Goal: Task Accomplishment & Management: Manage account settings

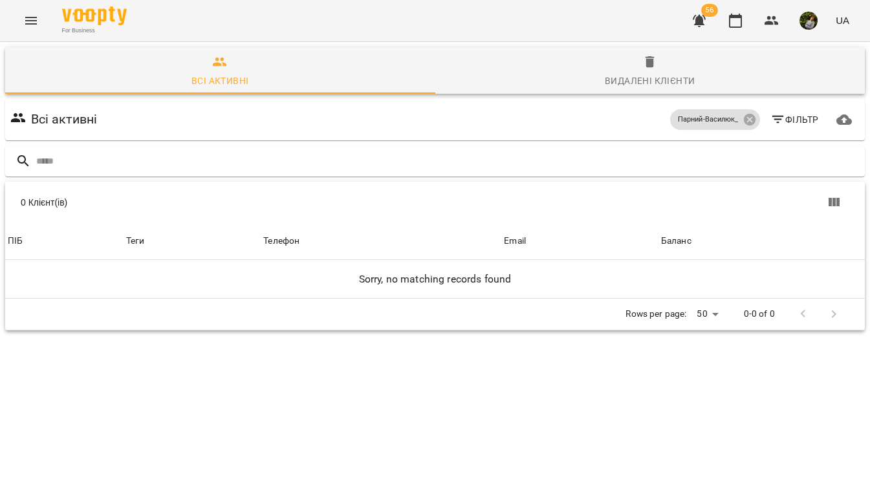
click at [18, 15] on button "Menu" at bounding box center [31, 20] width 31 height 31
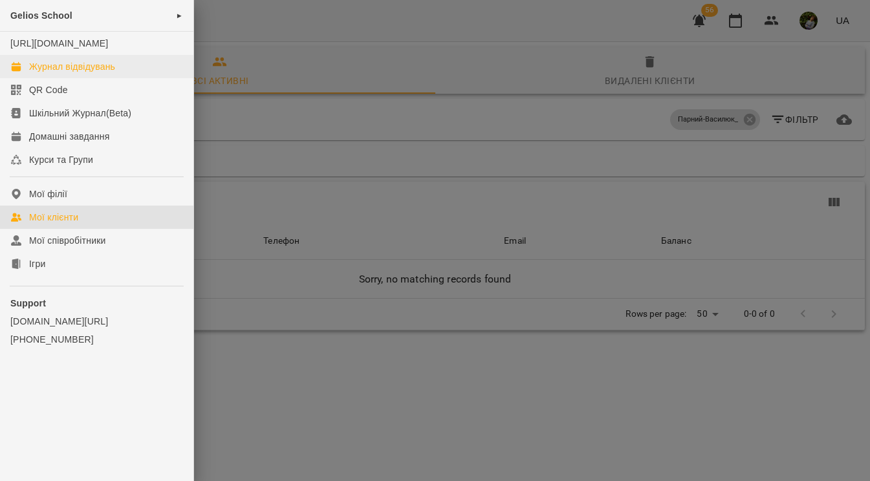
click at [64, 73] on div "Журнал відвідувань" at bounding box center [72, 66] width 86 height 13
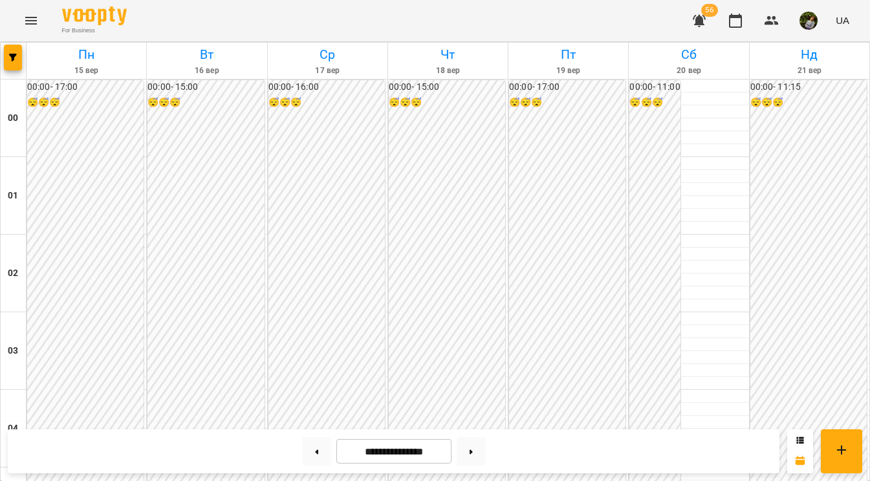
scroll to position [1055, 0]
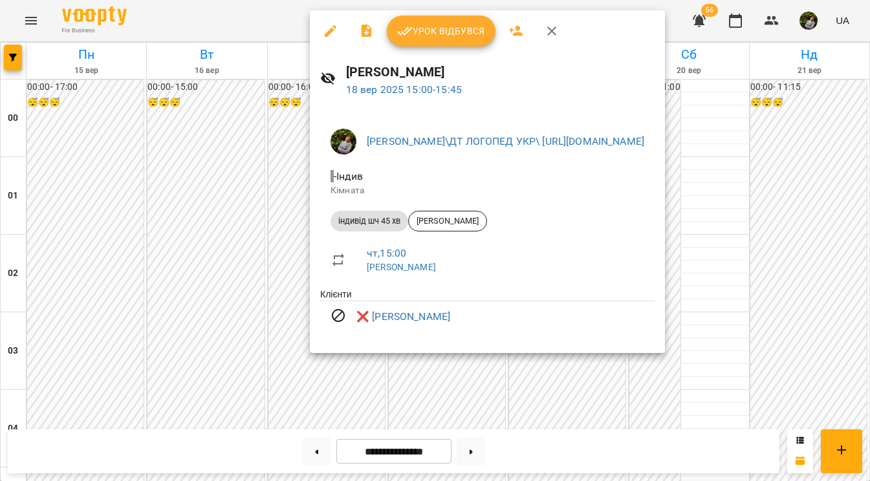
click at [168, 283] on div at bounding box center [435, 240] width 870 height 481
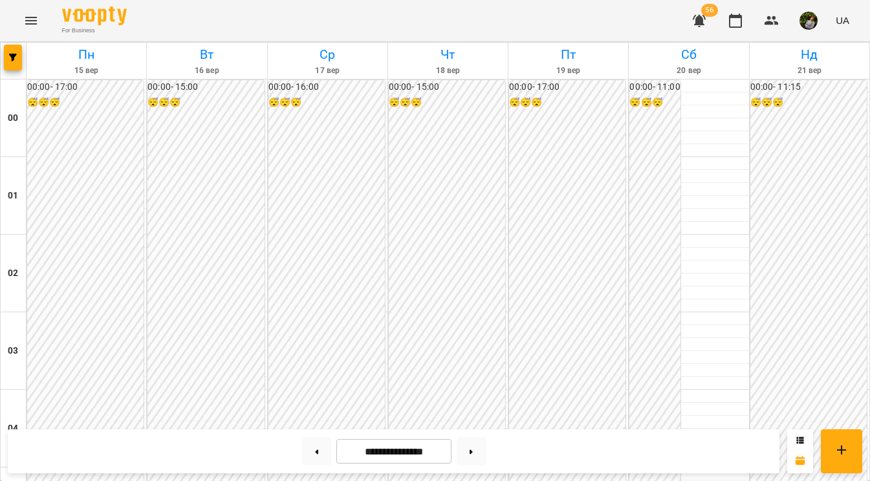
scroll to position [989, 0]
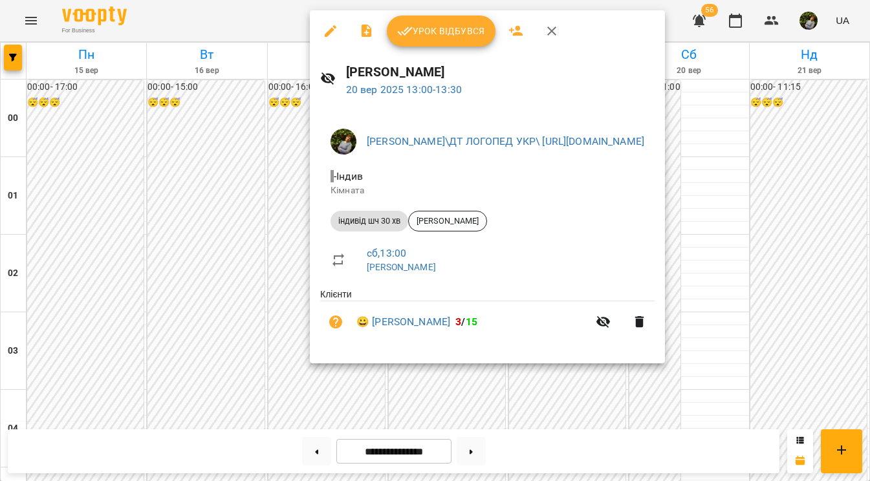
click at [201, 358] on div at bounding box center [435, 240] width 870 height 481
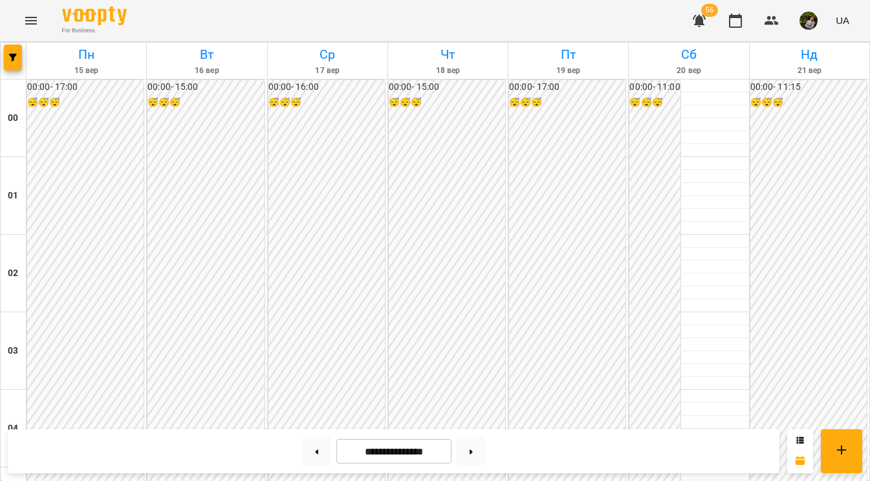
scroll to position [1287, 0]
click at [480, 444] on button at bounding box center [471, 451] width 29 height 28
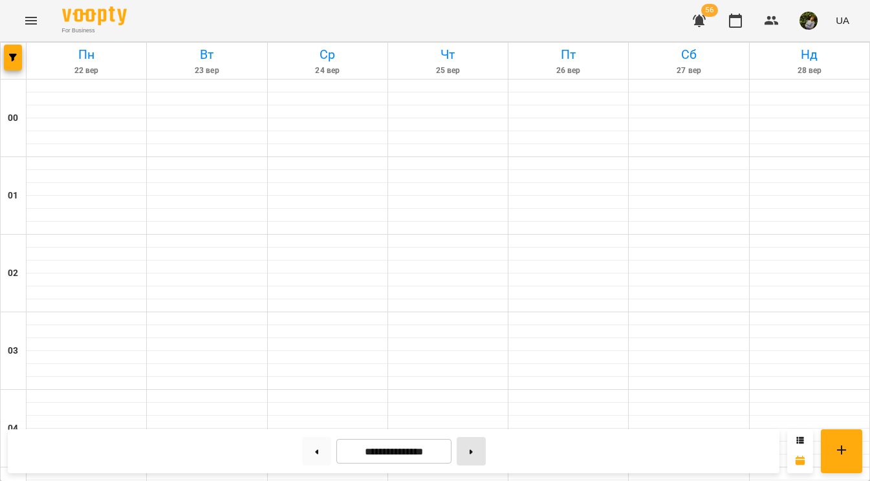
type input "**********"
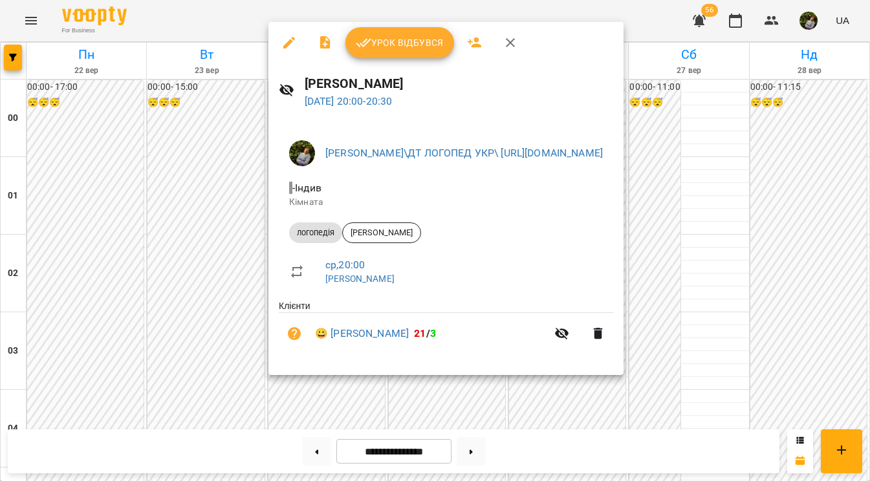
click at [88, 416] on div at bounding box center [435, 240] width 870 height 481
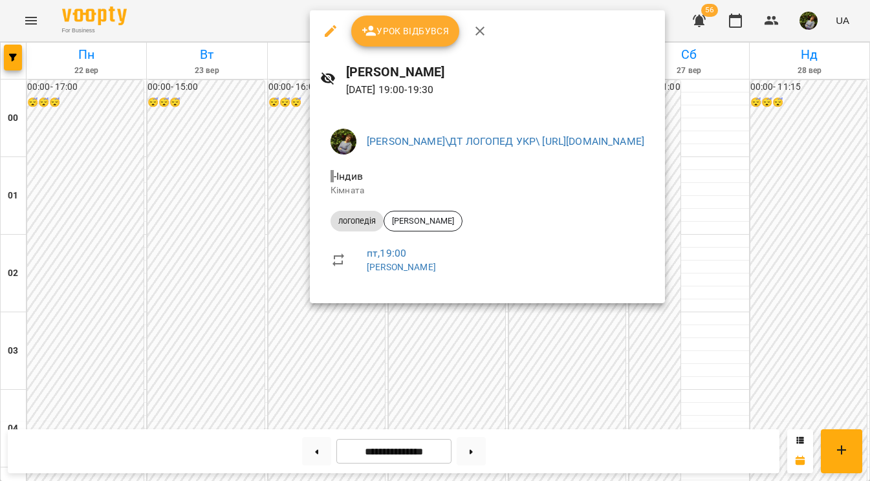
click at [592, 375] on div at bounding box center [435, 240] width 870 height 481
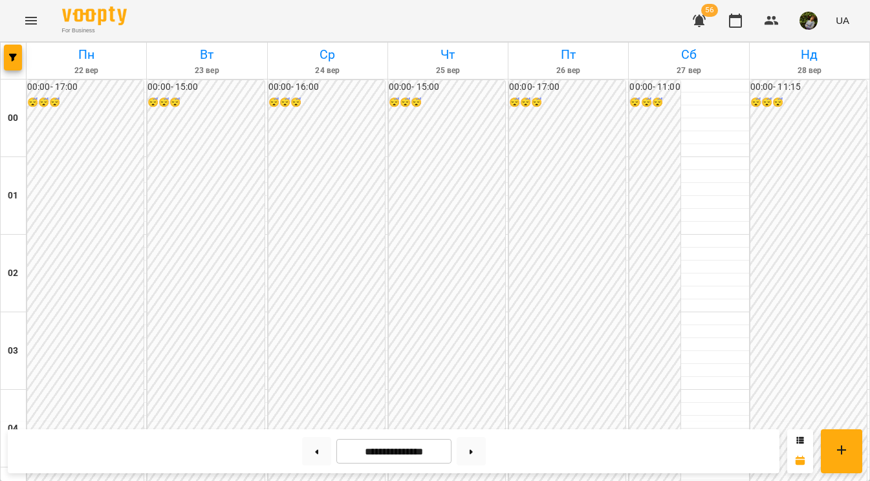
scroll to position [1288, 0]
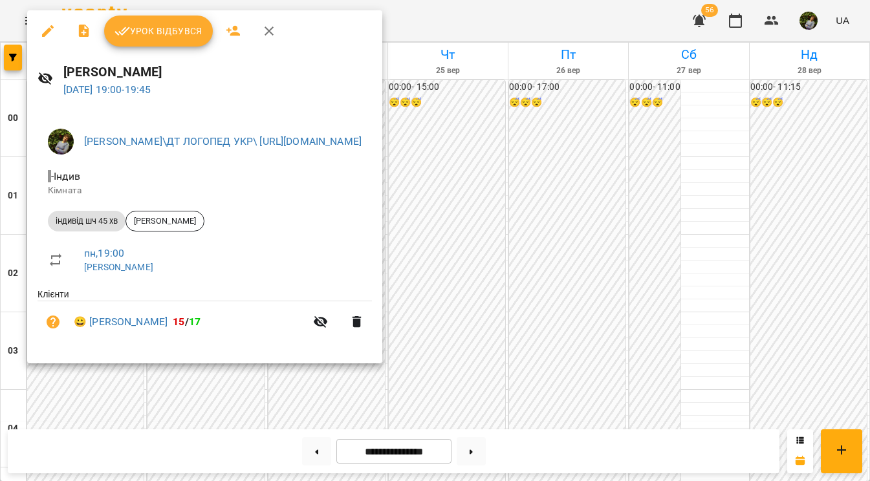
click at [583, 391] on div at bounding box center [435, 240] width 870 height 481
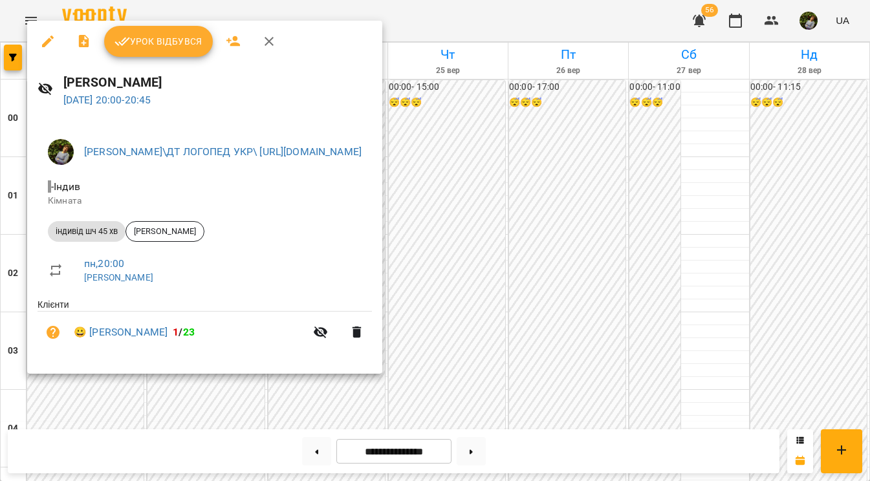
click at [584, 398] on div at bounding box center [435, 240] width 870 height 481
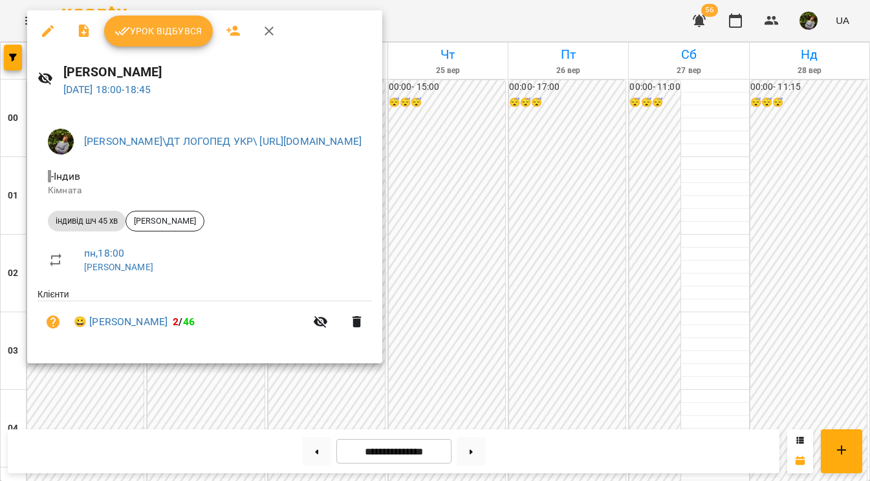
click at [588, 391] on div at bounding box center [435, 240] width 870 height 481
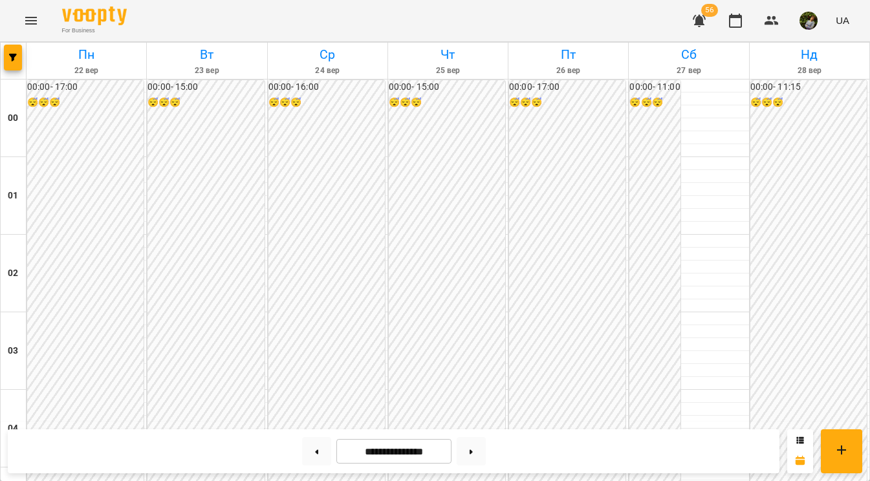
scroll to position [1255, 0]
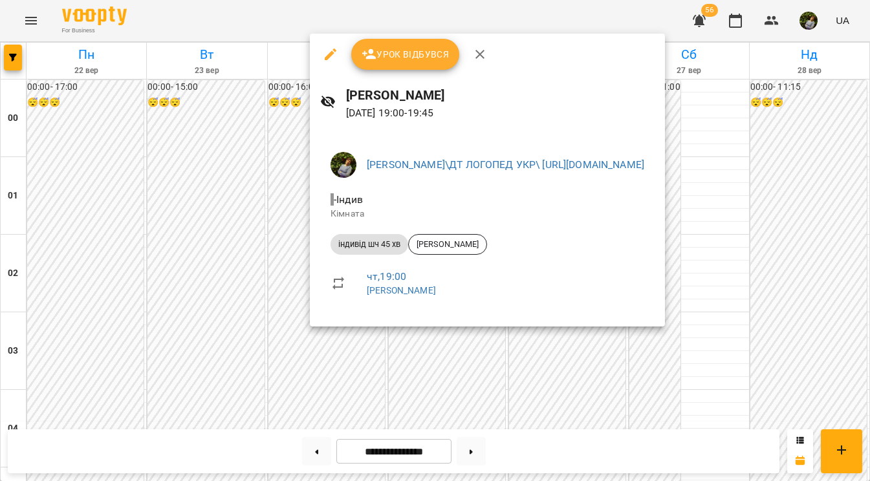
click at [617, 400] on div at bounding box center [435, 240] width 870 height 481
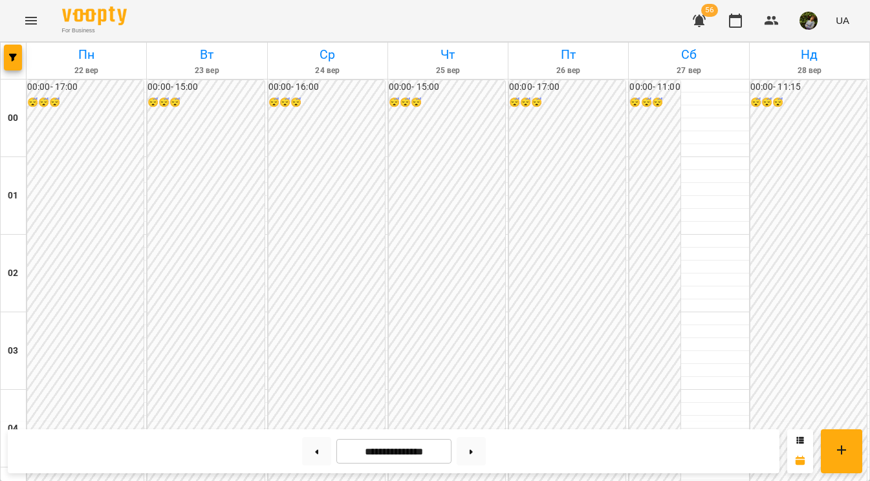
scroll to position [1066, 0]
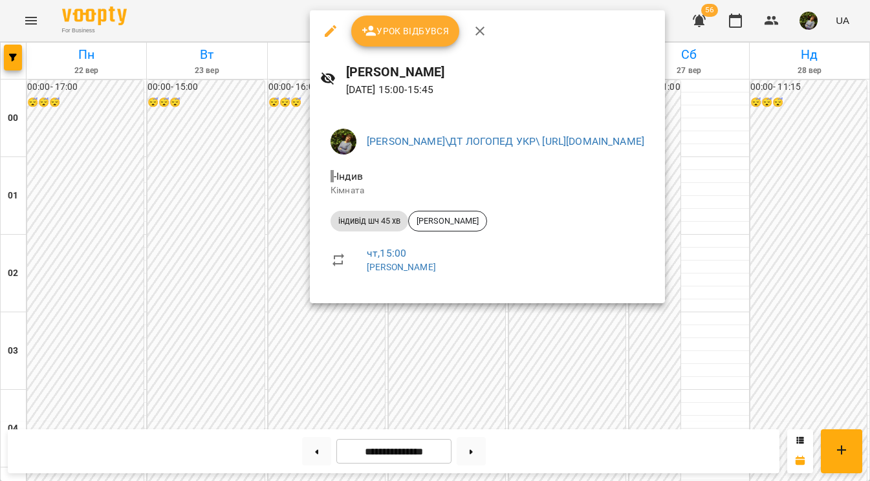
click at [179, 249] on div at bounding box center [435, 240] width 870 height 481
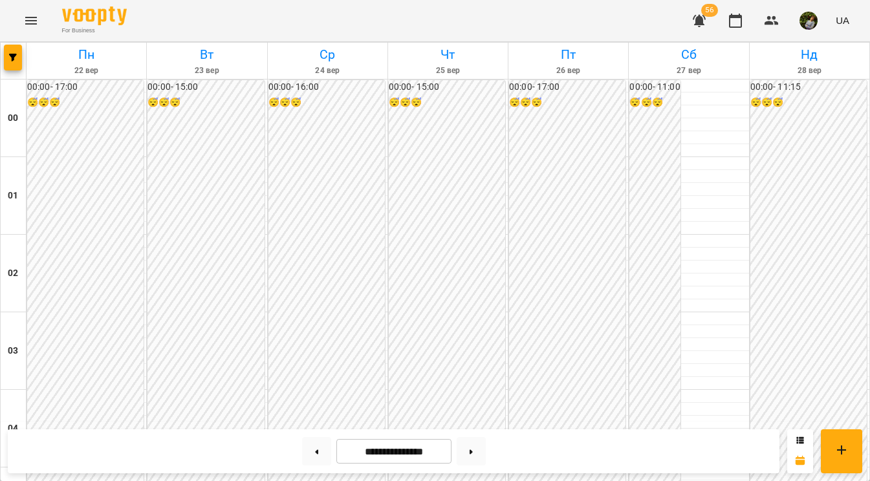
scroll to position [1518, 0]
